Goal: Go to known website: Access a specific website the user already knows

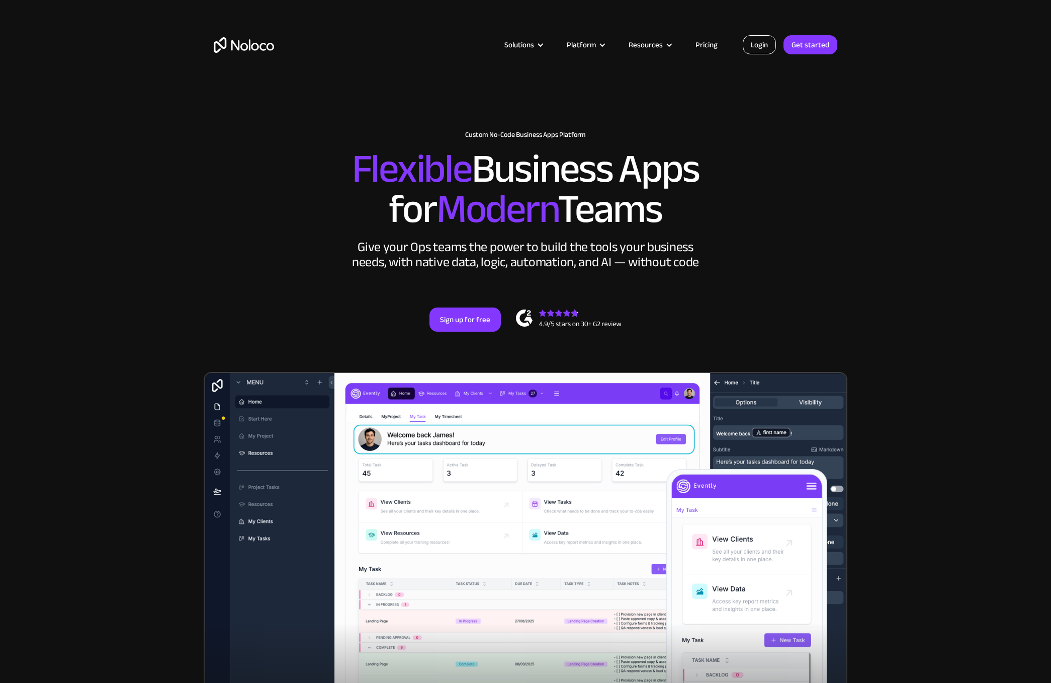
click at [759, 45] on link "Login" at bounding box center [759, 44] width 33 height 19
click at [755, 45] on link "Login" at bounding box center [759, 44] width 33 height 19
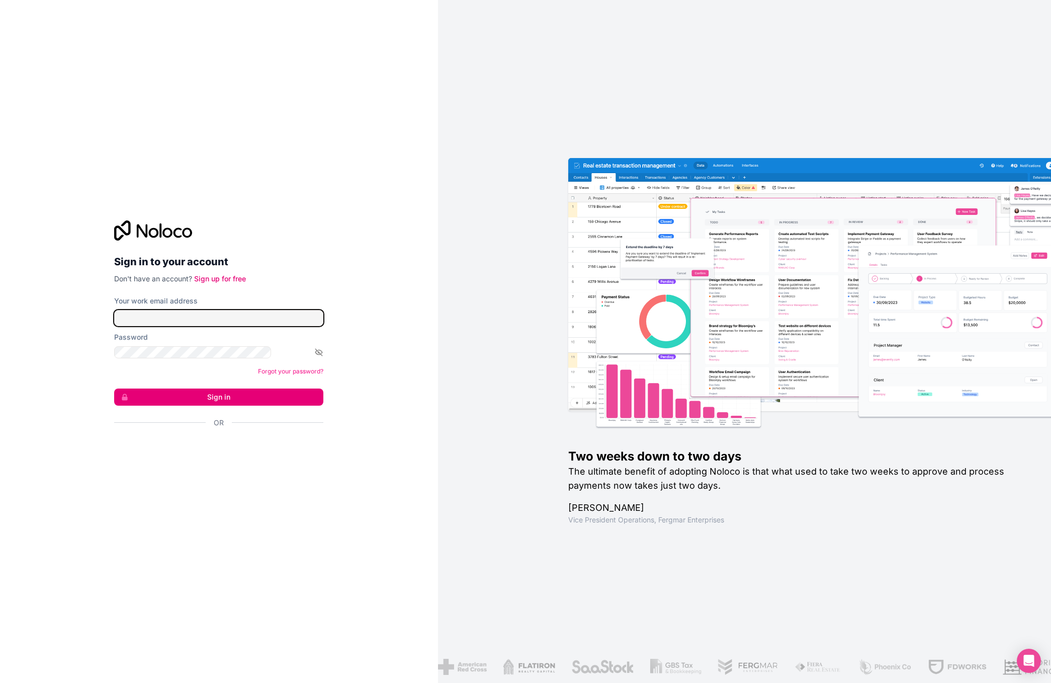
type input "[EMAIL_ADDRESS][DOMAIN_NAME]"
click at [186, 388] on button "Sign in" at bounding box center [218, 396] width 209 height 17
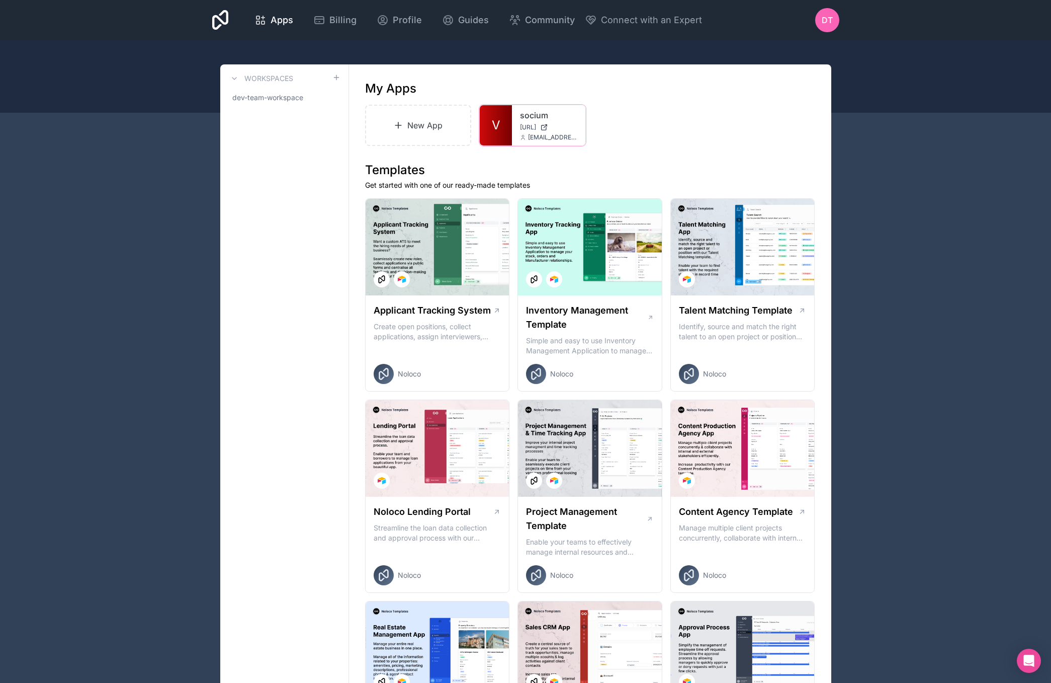
click at [520, 109] on link "socium" at bounding box center [548, 115] width 57 height 12
